Goal: Task Accomplishment & Management: Manage account settings

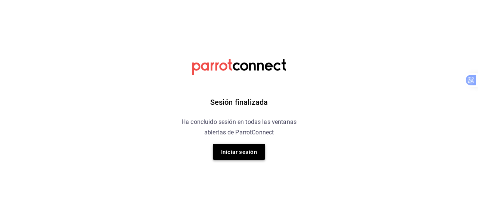
click at [257, 156] on font "Iniciar sesión" at bounding box center [239, 151] width 36 height 10
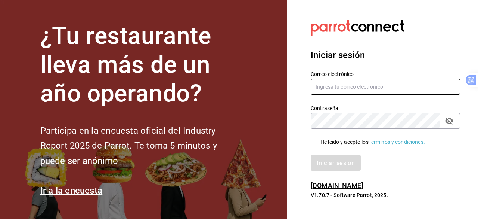
click at [348, 89] on input "text" at bounding box center [385, 87] width 149 height 16
type input "hector.fong@papizzas.com.mx"
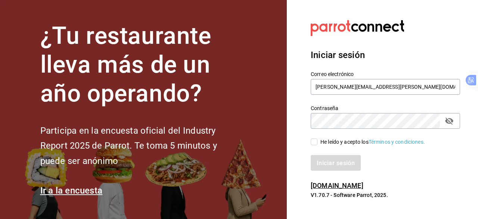
click at [312, 141] on input "He leído y acepto los Términos y condiciones." at bounding box center [314, 141] width 7 height 7
checkbox input "true"
click at [328, 162] on font "Iniciar sesión" at bounding box center [336, 162] width 38 height 7
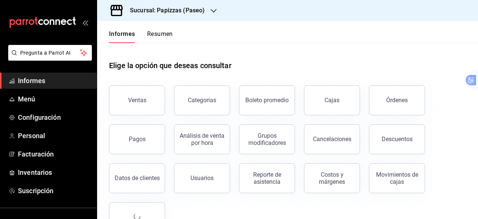
click at [193, 5] on div "Sucursal: Papizzas (Paseo)" at bounding box center [161, 10] width 117 height 21
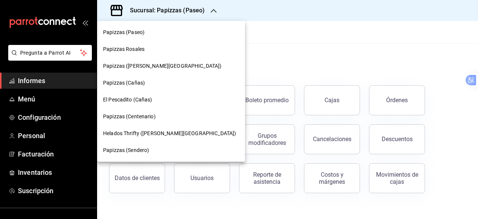
click at [170, 50] on div "Papizzas Rosales" at bounding box center [171, 49] width 136 height 8
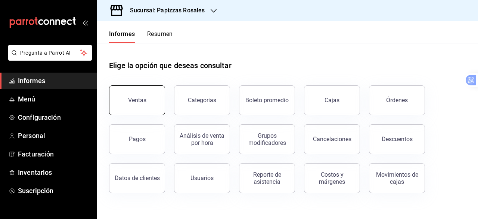
click at [143, 98] on font "Ventas" at bounding box center [137, 99] width 18 height 7
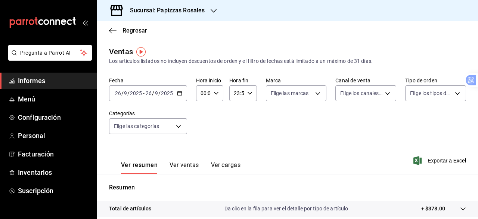
click at [182, 94] on div "2025-09-26 26 / 9 / 2025 - 2025-09-26 26 / 9 / 2025" at bounding box center [148, 93] width 78 height 16
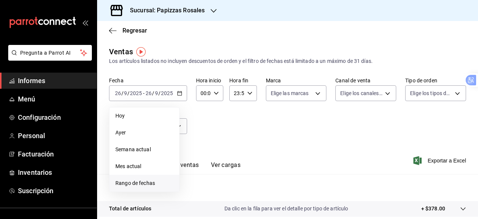
click at [144, 181] on font "Rango de fechas" at bounding box center [135, 183] width 40 height 6
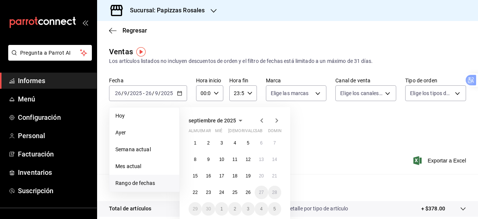
click at [261, 120] on icon "button" at bounding box center [261, 120] width 9 height 9
click at [250, 143] on button "1" at bounding box center [248, 142] width 13 height 13
click at [277, 123] on icon "button" at bounding box center [276, 120] width 9 height 9
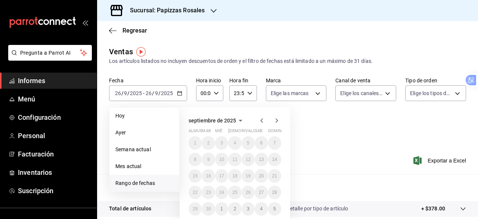
click at [262, 122] on icon "button" at bounding box center [261, 120] width 3 height 4
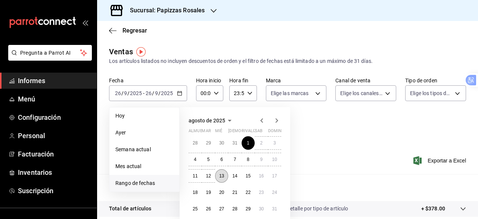
click at [222, 176] on font "13" at bounding box center [221, 175] width 5 height 5
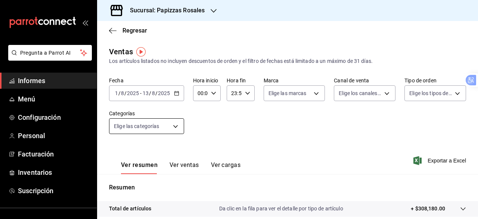
click at [177, 124] on body "Pregunta a Parrot AI Informes Menú Configuración Personal Facturación Inventari…" at bounding box center [239, 109] width 478 height 219
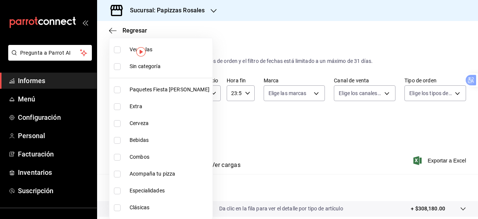
click at [119, 105] on input "checkbox" at bounding box center [117, 106] width 7 height 7
checkbox input "true"
type input "ce35f6e0-dc94-4d19-9822-534ec696ce7a"
click at [258, 121] on div at bounding box center [239, 109] width 478 height 219
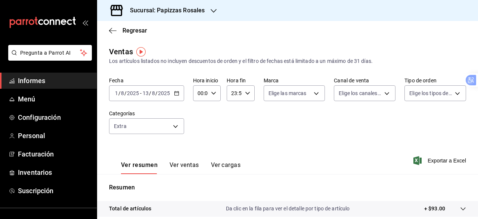
click at [176, 92] on \(Stroke\) "button" at bounding box center [176, 92] width 4 height 0
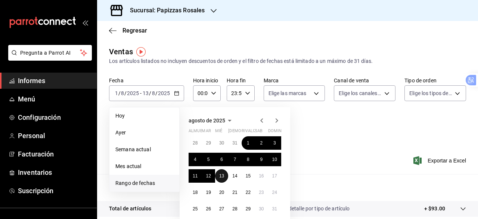
click at [224, 176] on font "13" at bounding box center [221, 175] width 5 height 5
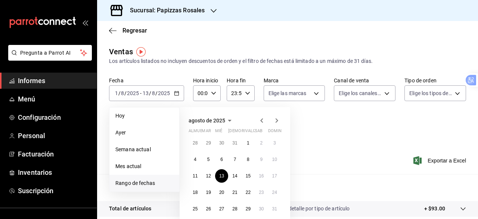
click at [278, 122] on icon "button" at bounding box center [276, 120] width 9 height 9
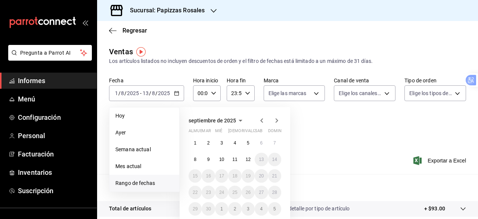
click at [262, 121] on icon "button" at bounding box center [261, 120] width 9 height 9
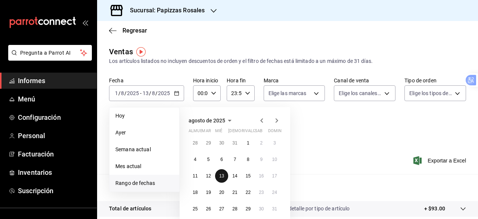
click at [223, 174] on font "13" at bounding box center [221, 175] width 5 height 5
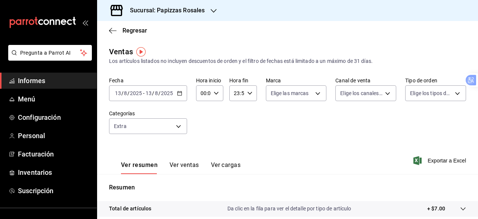
click at [180, 92] on \(Stroke\) "button" at bounding box center [179, 92] width 4 height 0
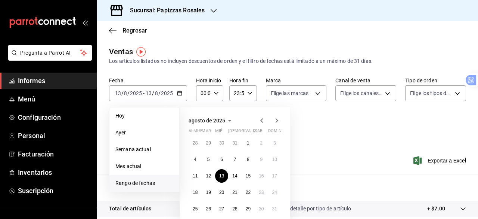
click at [276, 123] on icon "button" at bounding box center [276, 120] width 9 height 9
click at [248, 192] on font "26" at bounding box center [248, 191] width 5 height 5
click at [261, 118] on icon "button" at bounding box center [261, 120] width 9 height 9
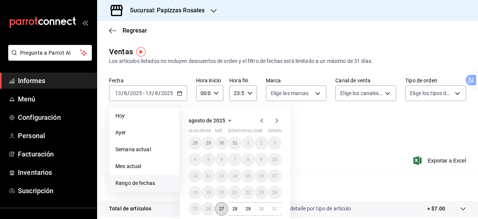
click at [223, 206] on font "27" at bounding box center [221, 208] width 5 height 5
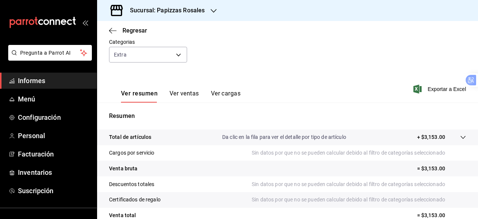
scroll to position [75, 0]
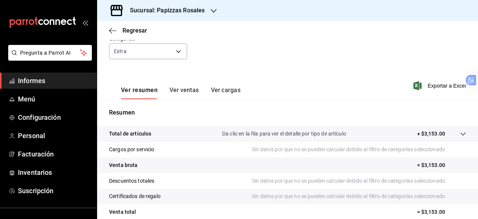
click at [186, 92] on font "Ver ventas" at bounding box center [185, 89] width 30 height 7
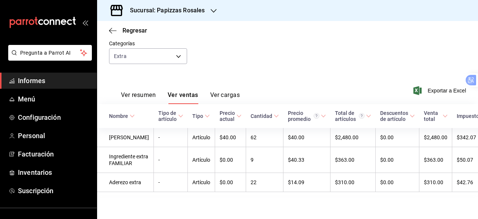
scroll to position [97, 0]
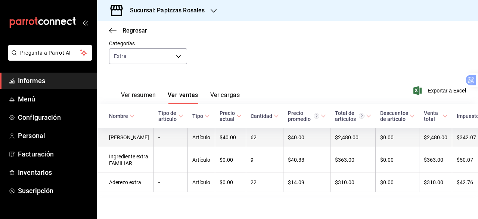
click at [192, 134] on font "Artículo" at bounding box center [201, 137] width 18 height 6
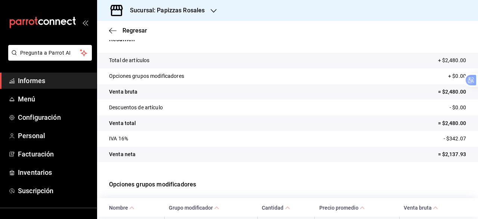
scroll to position [119, 0]
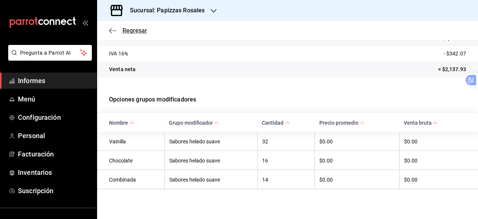
click at [139, 29] on font "Regresar" at bounding box center [135, 30] width 25 height 7
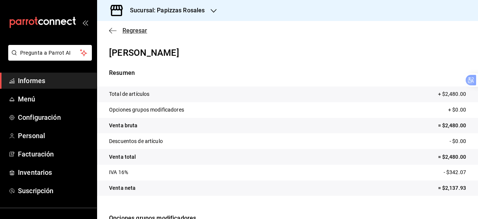
click at [115, 29] on icon "button" at bounding box center [112, 30] width 7 height 7
click at [134, 34] on div "Regresar" at bounding box center [287, 30] width 381 height 19
click at [136, 32] on font "Regresar" at bounding box center [135, 30] width 25 height 7
click at [113, 30] on icon "button" at bounding box center [112, 30] width 7 height 7
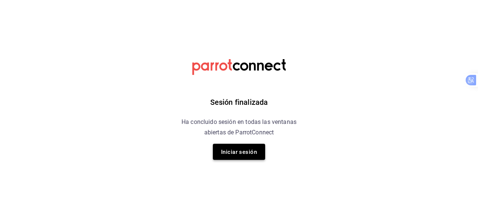
click at [250, 151] on font "Iniciar sesión" at bounding box center [239, 151] width 36 height 7
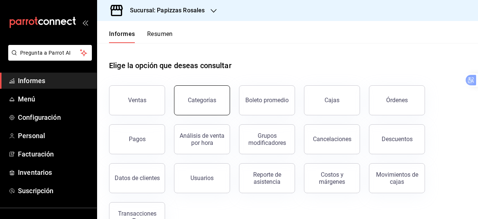
click at [204, 94] on button "Categorías" at bounding box center [202, 100] width 56 height 30
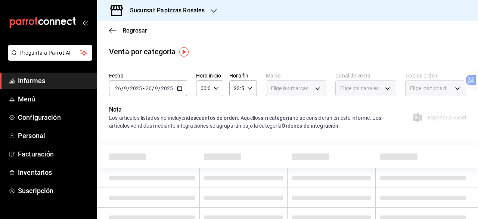
click at [181, 89] on icon "button" at bounding box center [179, 88] width 5 height 5
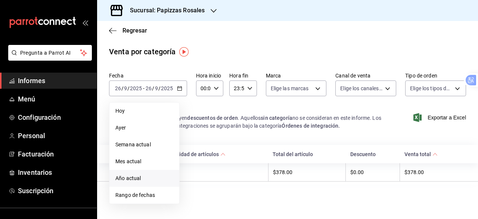
click at [151, 177] on span "Año actual" at bounding box center [144, 178] width 58 height 8
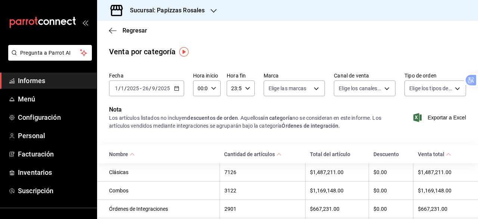
click at [132, 27] on div "Regresar" at bounding box center [287, 30] width 381 height 19
click at [132, 29] on font "Regresar" at bounding box center [135, 30] width 25 height 7
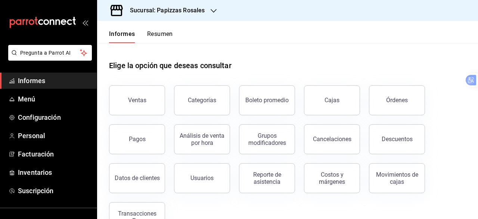
scroll to position [25, 0]
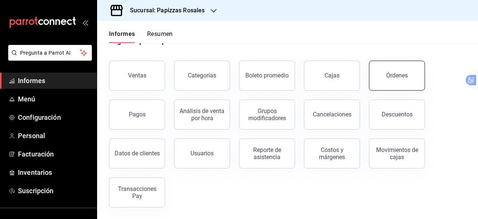
click at [394, 79] on button "Órdenes" at bounding box center [397, 76] width 56 height 30
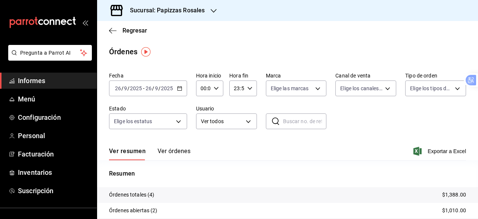
click at [179, 90] on \(Stroke\) "button" at bounding box center [179, 88] width 4 height 4
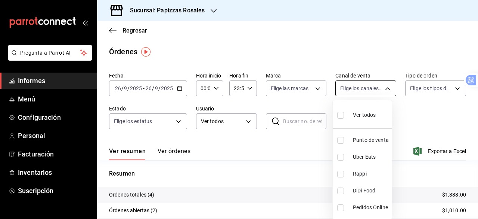
click at [381, 90] on body "Pregunta a Parrot AI Informes Menú Configuración Personal Facturación Inventari…" at bounding box center [239, 109] width 478 height 219
click at [381, 90] on div at bounding box center [239, 109] width 478 height 219
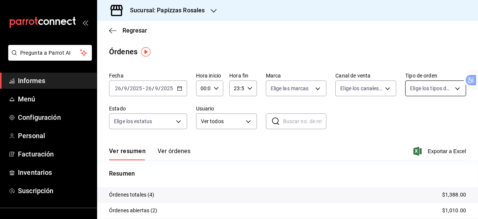
click at [422, 90] on body "Pregunta a Parrot AI Informes Menú Configuración Personal Facturación Inventari…" at bounding box center [239, 109] width 478 height 219
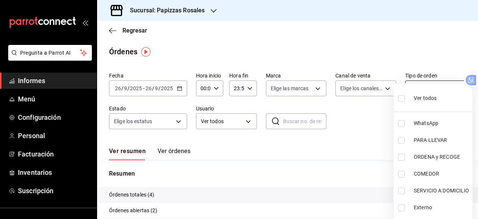
click at [422, 90] on div "Ver todos" at bounding box center [417, 97] width 38 height 16
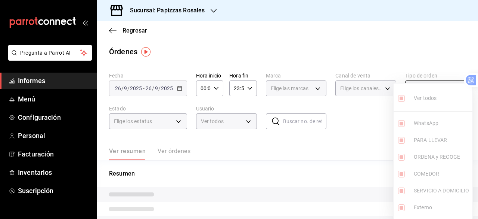
type input "1869054c-a3ff-4bb9-bef0-36020ec9cd12,aa531605-8832-43fc-9d1b-8de5533ff40a,cc9a8…"
checkbox input "true"
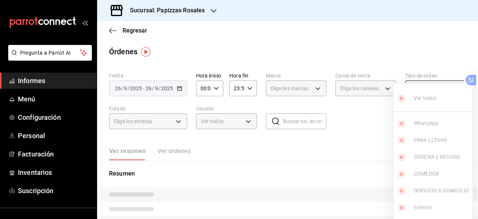
checkbox input "true"
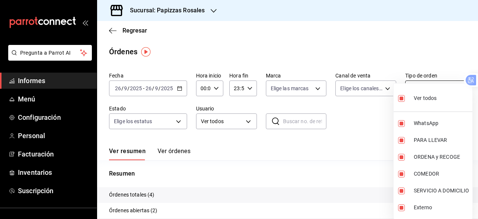
click at [308, 53] on div at bounding box center [239, 109] width 478 height 219
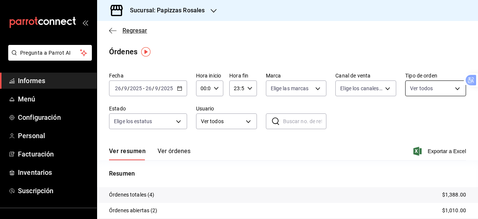
click at [130, 31] on font "Regresar" at bounding box center [135, 30] width 25 height 7
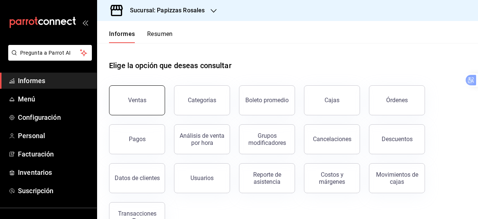
click at [144, 93] on button "Ventas" at bounding box center [137, 100] width 56 height 30
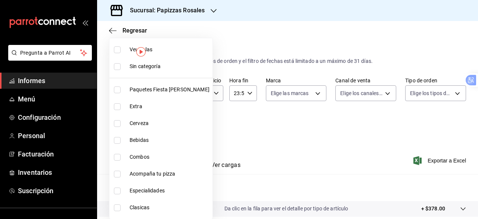
click at [180, 124] on body "Pregunta a Parrot AI Informes Menú Configuración Personal Facturación Inventari…" at bounding box center [239, 109] width 478 height 219
click at [149, 102] on span "Extra" at bounding box center [170, 106] width 80 height 8
type input "ce35f6e0-dc94-4d19-9822-534ec696ce7a"
checkbox input "true"
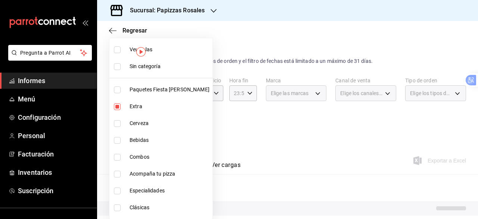
click at [254, 122] on div at bounding box center [239, 109] width 478 height 219
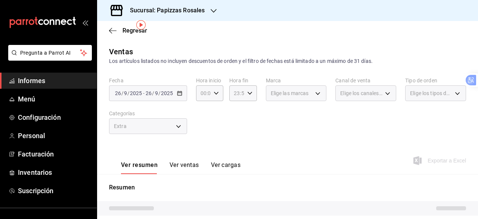
scroll to position [37, 0]
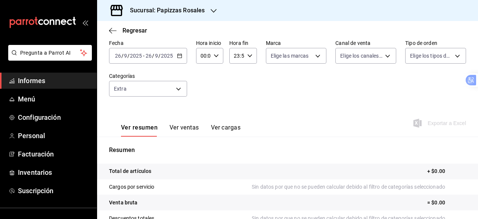
click at [178, 55] on \(Stroke\) "button" at bounding box center [179, 55] width 4 height 0
click at [287, 87] on div "Fecha 2025-09-26 26 / 9 / 2025 - 2025-09-26 26 / 9 / 2025 Hora inicio 00:00 Hor…" at bounding box center [287, 73] width 357 height 66
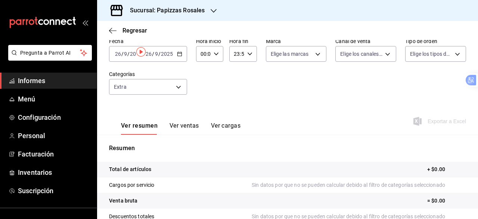
scroll to position [0, 0]
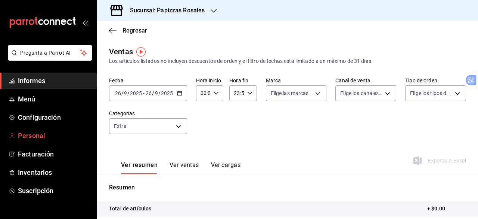
click at [59, 134] on span "Personal" at bounding box center [54, 135] width 73 height 10
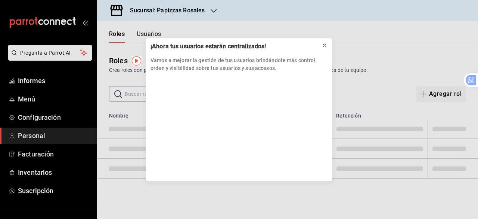
click at [326, 46] on icon at bounding box center [325, 45] width 6 height 6
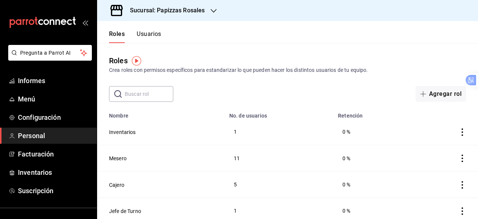
click at [154, 94] on input "text" at bounding box center [149, 93] width 49 height 15
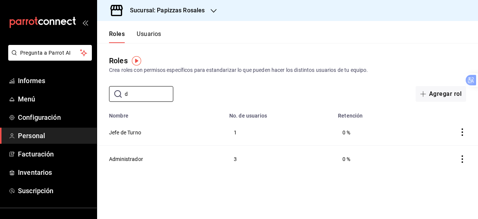
type input "d"
click at [156, 37] on font "Usuarios" at bounding box center [149, 33] width 25 height 7
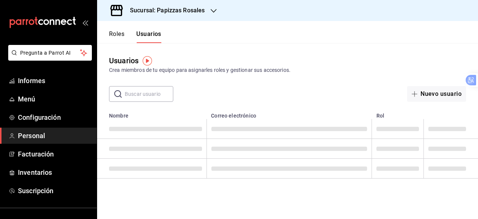
click at [149, 95] on input "text" at bounding box center [149, 93] width 49 height 15
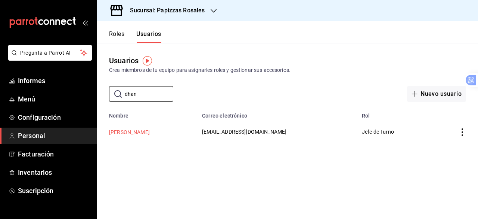
type input "dhan"
click at [148, 130] on button "Dhanya Espinoza" at bounding box center [129, 131] width 41 height 7
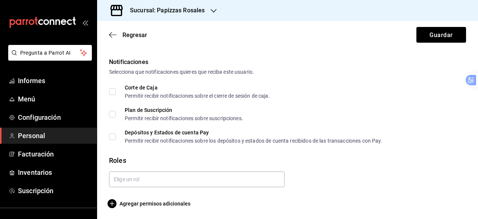
scroll to position [378, 0]
click at [172, 204] on font "Agregar permisos adicionales" at bounding box center [155, 202] width 71 height 6
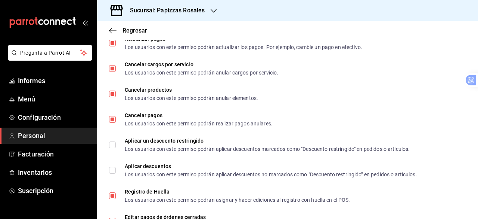
scroll to position [901, 0]
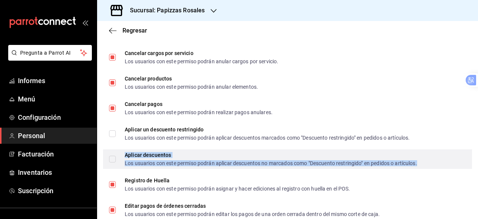
click at [215, 154] on div "Aplicar descuentos" at bounding box center [271, 154] width 292 height 5
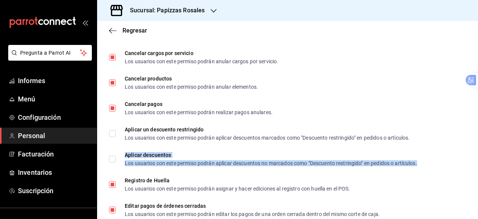
checkbox input "true"
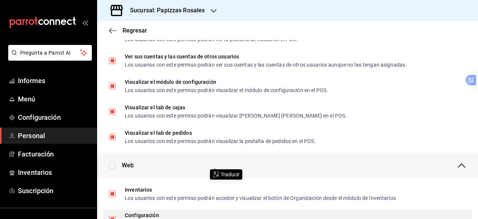
scroll to position [0, 0]
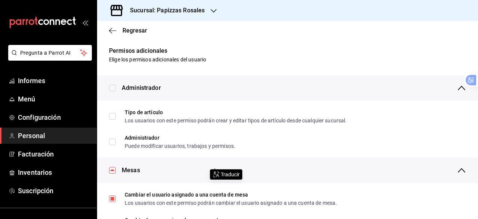
click at [396, 36] on div "Regresar" at bounding box center [287, 30] width 381 height 19
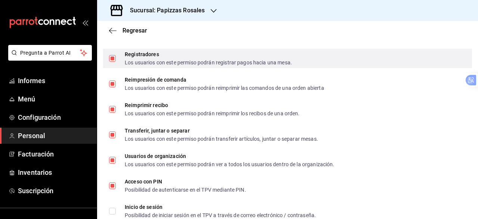
scroll to position [1148, 0]
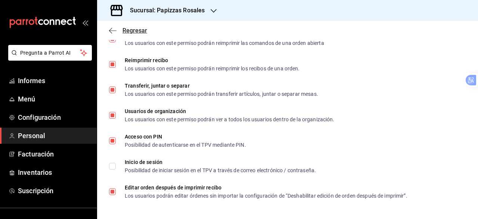
click at [143, 31] on font "Regresar" at bounding box center [135, 30] width 25 height 7
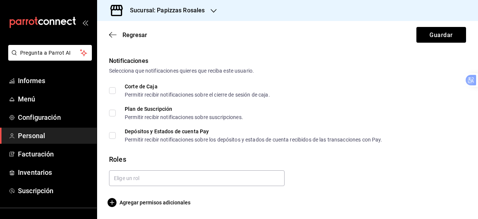
scroll to position [378, 0]
click at [438, 34] on font "Guardar" at bounding box center [441, 34] width 23 height 7
